Goal: Task Accomplishment & Management: Manage account settings

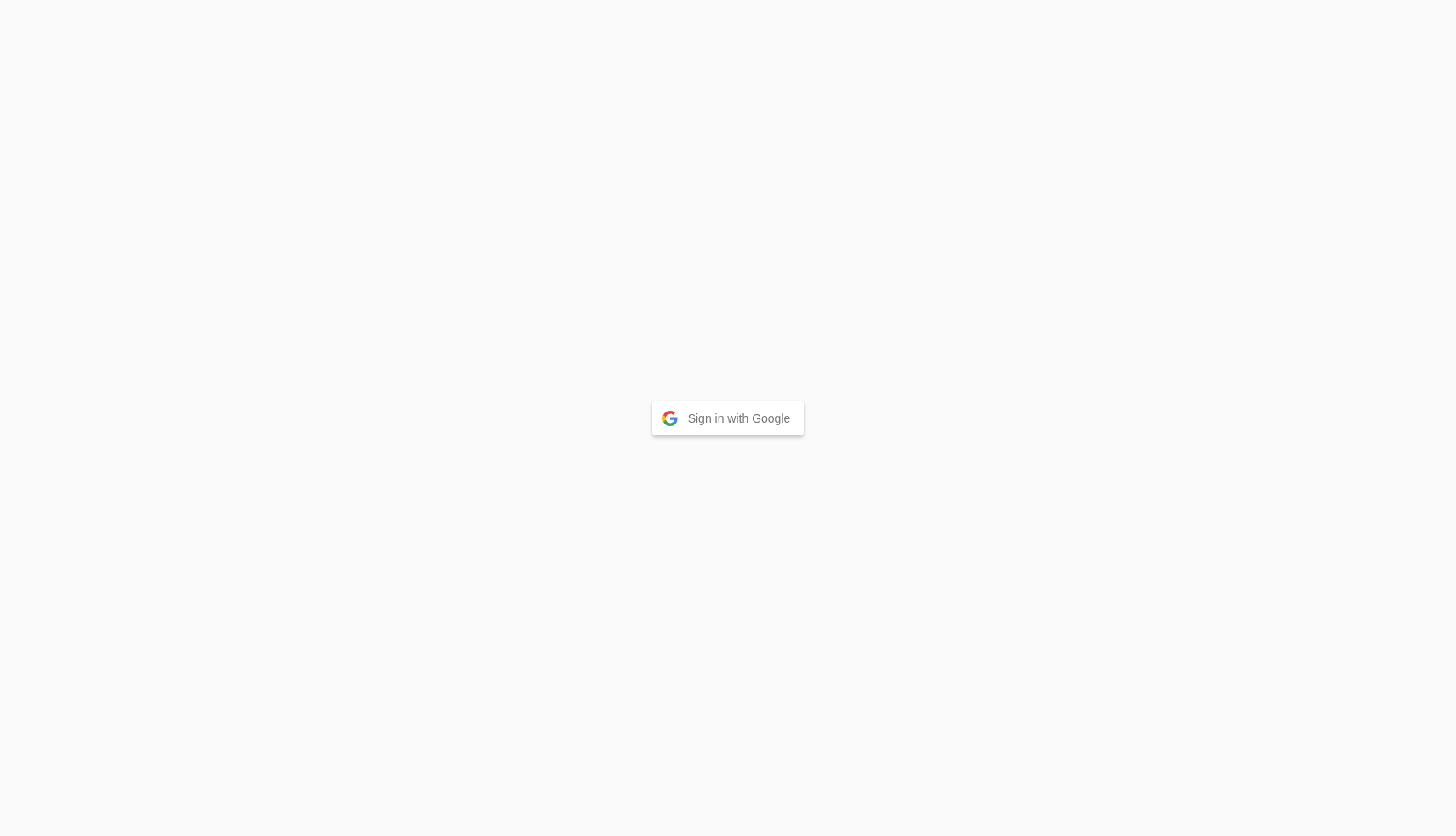
click at [694, 418] on button "Sign in with Google" at bounding box center [728, 418] width 152 height 34
